Goal: Navigation & Orientation: Find specific page/section

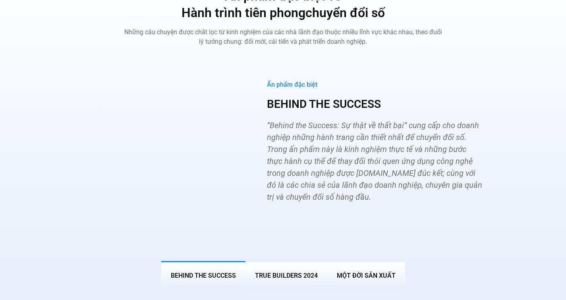
scroll to position [3023, 0]
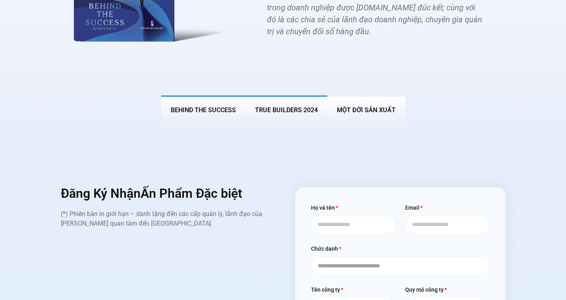
click at [295, 95] on button "True Builders 2024" at bounding box center [287, 109] width 82 height 28
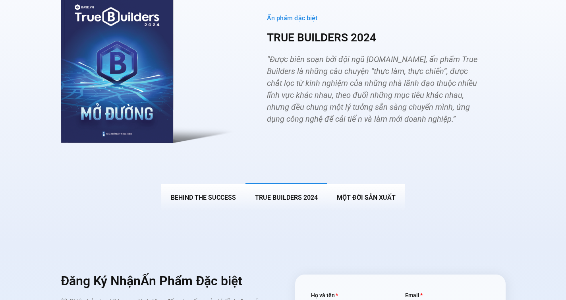
scroll to position [2922, 0]
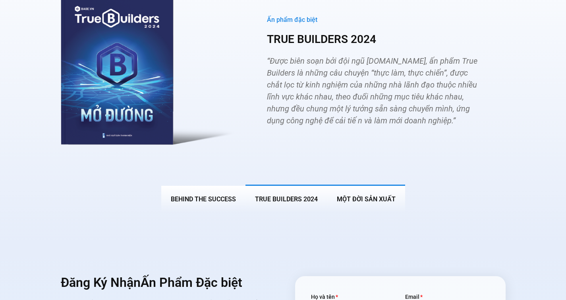
click at [357, 184] on button "MỘT ĐỜI SẢN XUẤT" at bounding box center [366, 198] width 78 height 28
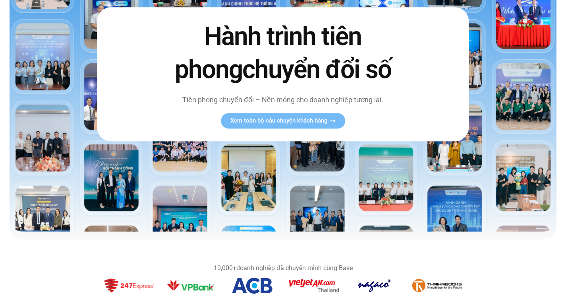
scroll to position [0, 0]
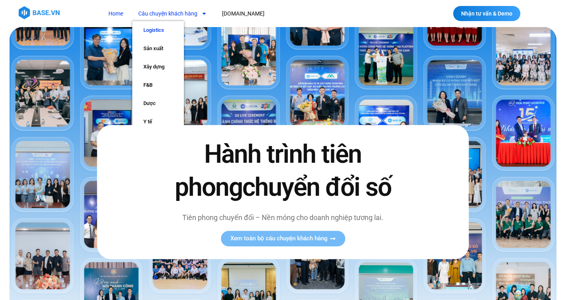
click at [156, 31] on link "Logistics" at bounding box center [158, 30] width 52 height 18
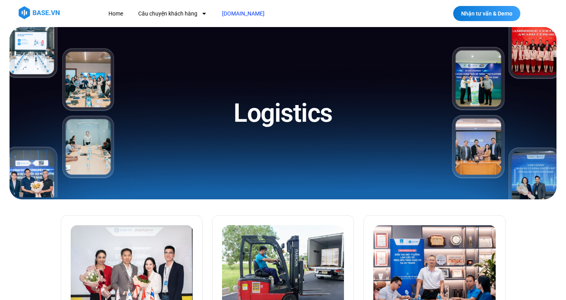
click at [237, 14] on link "[DOMAIN_NAME]" at bounding box center [243, 13] width 54 height 15
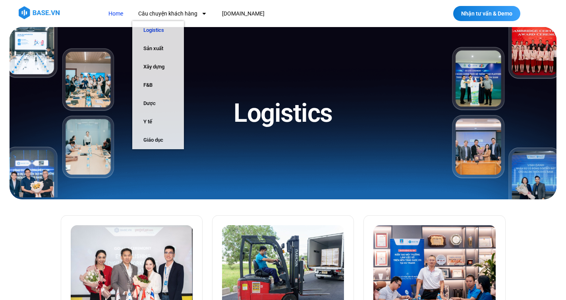
click at [120, 12] on link "Home" at bounding box center [116, 13] width 27 height 15
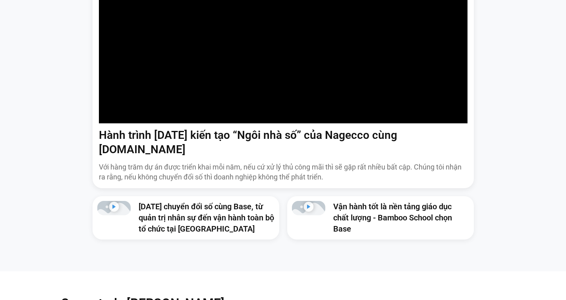
scroll to position [577, 0]
